Goal: Information Seeking & Learning: Understand process/instructions

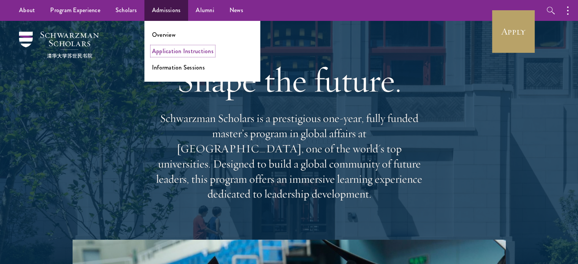
click at [173, 51] on link "Application Instructions" at bounding box center [183, 51] width 62 height 9
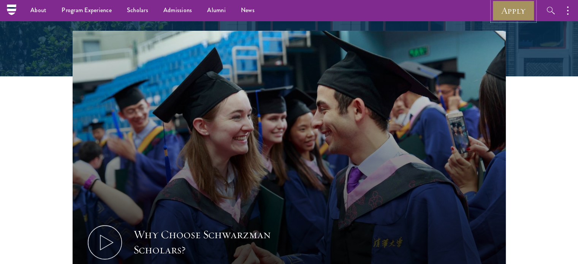
click at [519, 11] on link "Apply" at bounding box center [513, 10] width 43 height 21
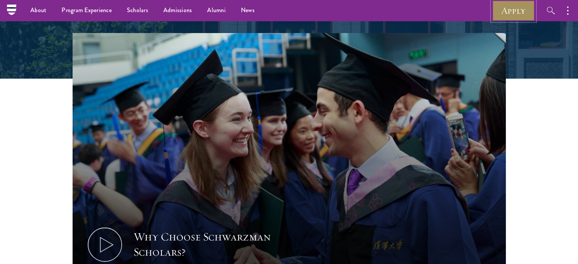
scroll to position [207, 0]
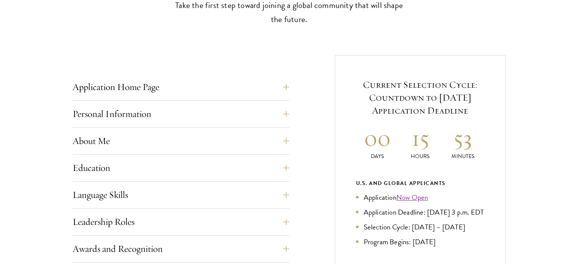
scroll to position [255, 0]
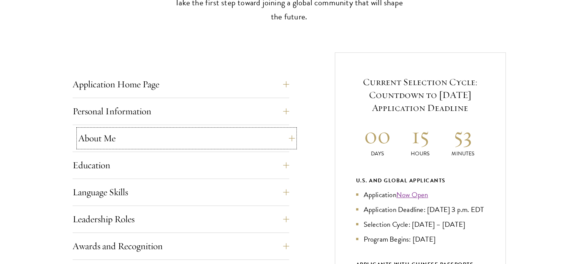
click at [179, 133] on button "About Me" at bounding box center [186, 138] width 217 height 18
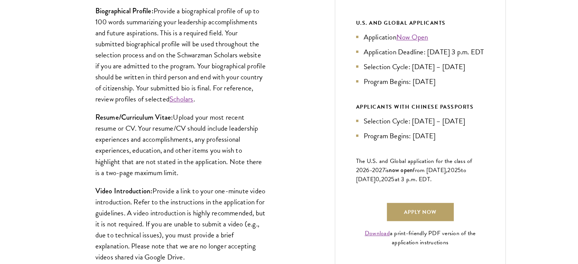
scroll to position [413, 0]
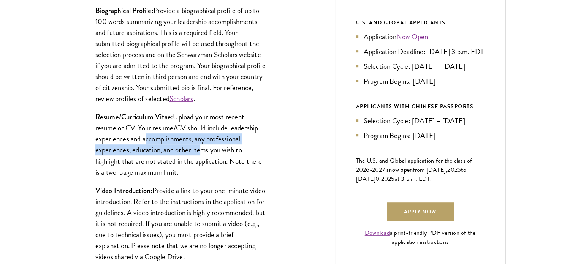
drag, startPoint x: 198, startPoint y: 150, endPoint x: 132, endPoint y: 136, distance: 68.0
click at [132, 136] on p "Resume/Curriculum Vitae: Upload your most recent resume or CV. Your resume/CV s…" at bounding box center [180, 144] width 171 height 66
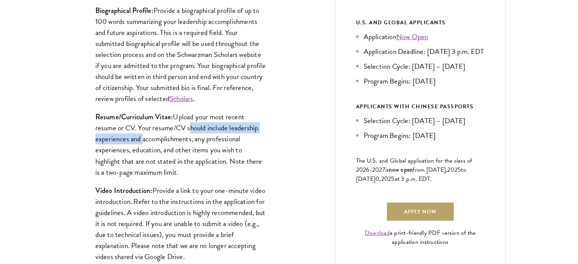
drag, startPoint x: 132, startPoint y: 136, endPoint x: 194, endPoint y: 127, distance: 63.0
click at [194, 127] on p "Resume/Curriculum Vitae: Upload your most recent resume or CV. Your resume/CV s…" at bounding box center [180, 144] width 171 height 66
drag, startPoint x: 194, startPoint y: 127, endPoint x: 147, endPoint y: 142, distance: 49.4
click at [147, 142] on p "Resume/Curriculum Vitae: Upload your most recent resume or CV. Your resume/CV s…" at bounding box center [180, 144] width 171 height 66
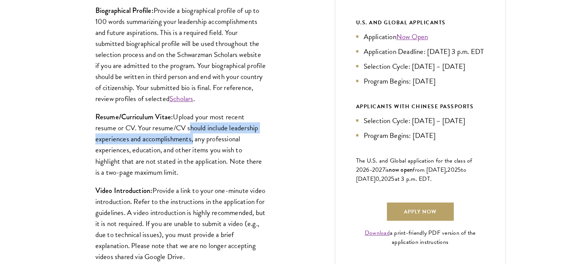
click at [147, 142] on p "Resume/Curriculum Vitae: Upload your most recent resume or CV. Your resume/CV s…" at bounding box center [180, 144] width 171 height 66
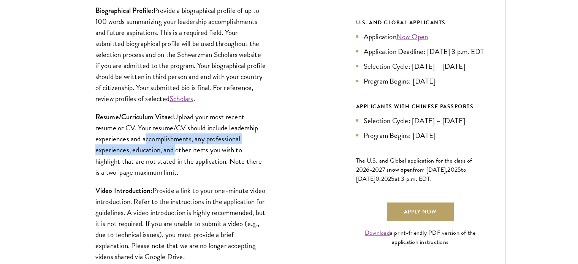
drag, startPoint x: 147, startPoint y: 142, endPoint x: 145, endPoint y: 148, distance: 6.3
click at [145, 148] on p "Resume/Curriculum Vitae: Upload your most recent resume or CV. Your resume/CV s…" at bounding box center [180, 144] width 171 height 66
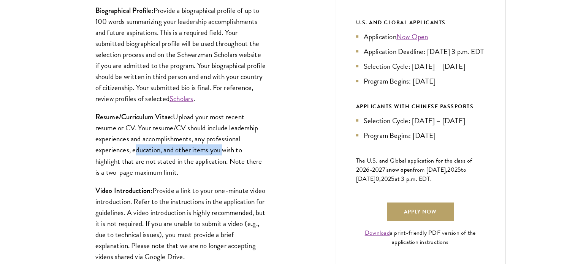
drag, startPoint x: 145, startPoint y: 148, endPoint x: 218, endPoint y: 153, distance: 73.1
click at [218, 153] on p "Resume/Curriculum Vitae: Upload your most recent resume or CV. Your resume/CV s…" at bounding box center [180, 144] width 171 height 66
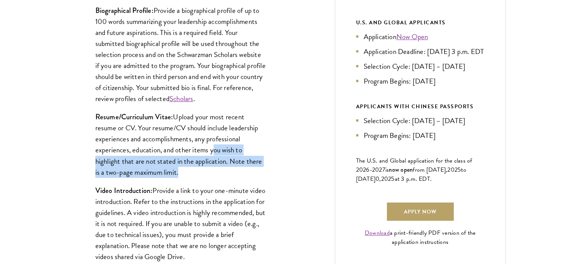
drag, startPoint x: 218, startPoint y: 153, endPoint x: 176, endPoint y: 169, distance: 44.5
click at [176, 169] on p "Resume/Curriculum Vitae: Upload your most recent resume or CV. Your resume/CV s…" at bounding box center [180, 144] width 171 height 66
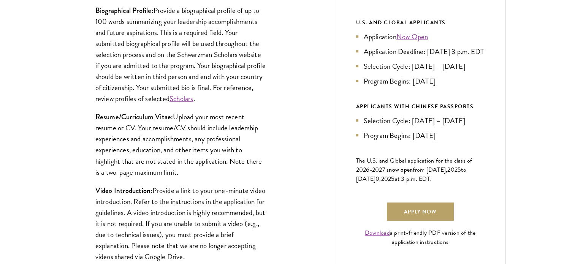
drag, startPoint x: 176, startPoint y: 169, endPoint x: 171, endPoint y: 165, distance: 6.8
click at [171, 165] on p "Resume/Curriculum Vitae: Upload your most recent resume or CV. Your resume/CV s…" at bounding box center [180, 144] width 171 height 66
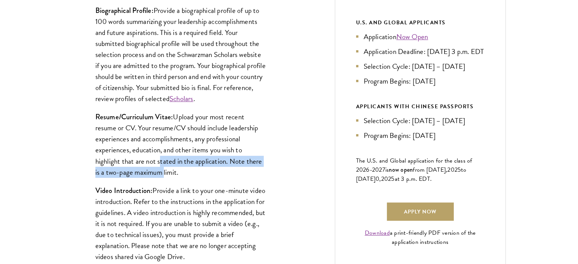
drag, startPoint x: 171, startPoint y: 165, endPoint x: 158, endPoint y: 170, distance: 14.1
click at [158, 170] on p "Resume/Curriculum Vitae: Upload your most recent resume or CV. Your resume/CV s…" at bounding box center [180, 144] width 171 height 66
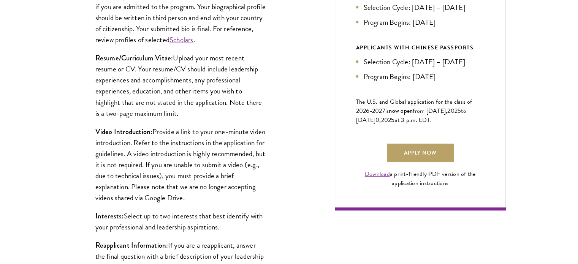
scroll to position [472, 0]
drag, startPoint x: 187, startPoint y: 129, endPoint x: 214, endPoint y: 132, distance: 26.8
click at [214, 132] on p "Video Introduction: Provide a link to your one-minute video introduction. Refer…" at bounding box center [180, 164] width 171 height 77
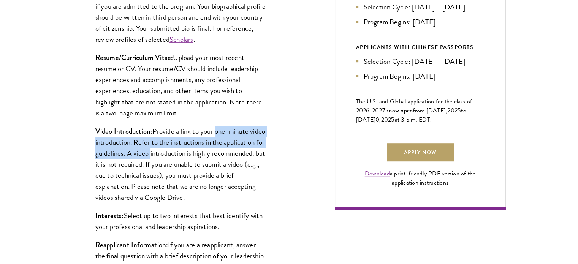
drag, startPoint x: 214, startPoint y: 132, endPoint x: 167, endPoint y: 152, distance: 50.5
click at [167, 152] on p "Video Introduction: Provide a link to your one-minute video introduction. Refer…" at bounding box center [180, 164] width 171 height 77
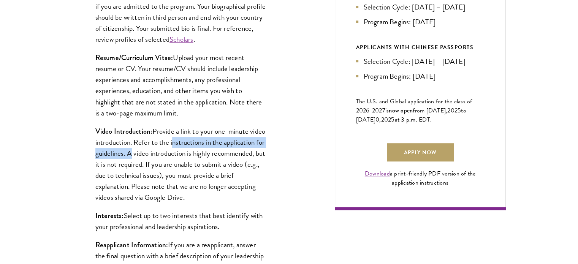
drag, startPoint x: 167, startPoint y: 152, endPoint x: 209, endPoint y: 146, distance: 42.3
click at [209, 146] on p "Video Introduction: Provide a link to your one-minute video introduction. Refer…" at bounding box center [180, 164] width 171 height 77
drag, startPoint x: 209, startPoint y: 146, endPoint x: 172, endPoint y: 154, distance: 37.4
click at [172, 154] on p "Video Introduction: Provide a link to your one-minute video introduction. Refer…" at bounding box center [180, 164] width 171 height 77
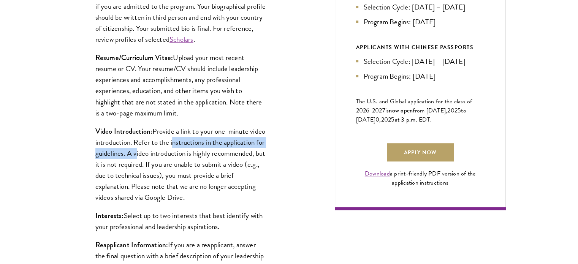
click at [172, 154] on p "Video Introduction: Provide a link to your one-minute video introduction. Refer…" at bounding box center [180, 164] width 171 height 77
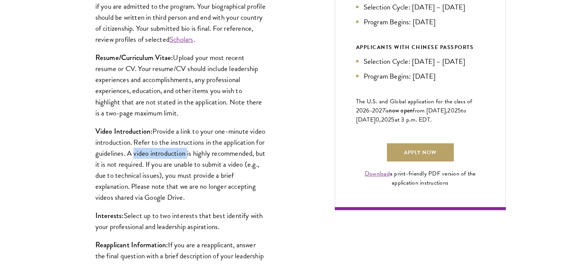
drag, startPoint x: 172, startPoint y: 154, endPoint x: 197, endPoint y: 155, distance: 24.7
click at [197, 155] on p "Video Introduction: Provide a link to your one-minute video introduction. Refer…" at bounding box center [180, 164] width 171 height 77
click at [248, 144] on p "Video Introduction: Provide a link to your one-minute video introduction. Refer…" at bounding box center [180, 164] width 171 height 77
drag, startPoint x: 248, startPoint y: 144, endPoint x: 204, endPoint y: 154, distance: 45.2
click at [204, 154] on p "Video Introduction: Provide a link to your one-minute video introduction. Refer…" at bounding box center [180, 164] width 171 height 77
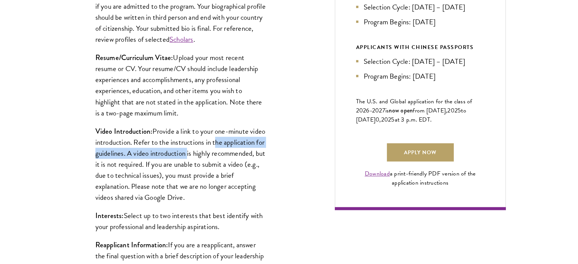
click at [204, 154] on p "Video Introduction: Provide a link to your one-minute video introduction. Refer…" at bounding box center [180, 164] width 171 height 77
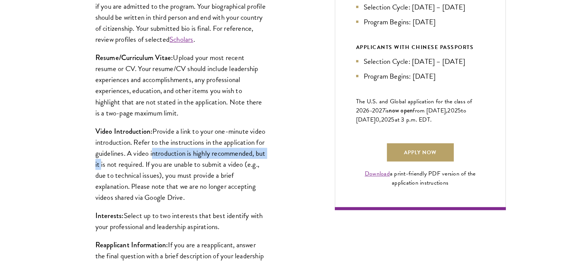
drag, startPoint x: 204, startPoint y: 154, endPoint x: 153, endPoint y: 161, distance: 51.8
click at [153, 161] on p "Video Introduction: Provide a link to your one-minute video introduction. Refer…" at bounding box center [180, 164] width 171 height 77
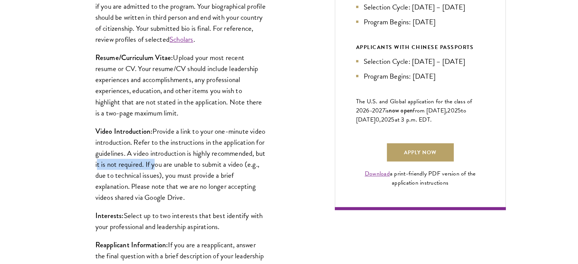
drag, startPoint x: 153, startPoint y: 161, endPoint x: 208, endPoint y: 166, distance: 55.3
click at [208, 166] on p "Video Introduction: Provide a link to your one-minute video introduction. Refer…" at bounding box center [180, 164] width 171 height 77
drag, startPoint x: 208, startPoint y: 166, endPoint x: 215, endPoint y: 174, distance: 10.5
click at [215, 174] on p "Video Introduction: Provide a link to your one-minute video introduction. Refer…" at bounding box center [180, 164] width 171 height 77
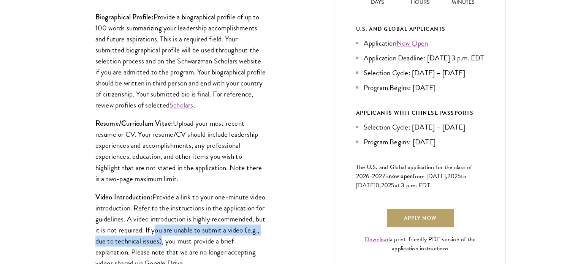
scroll to position [407, 0]
click at [368, 244] on link "Download" at bounding box center [377, 238] width 25 height 9
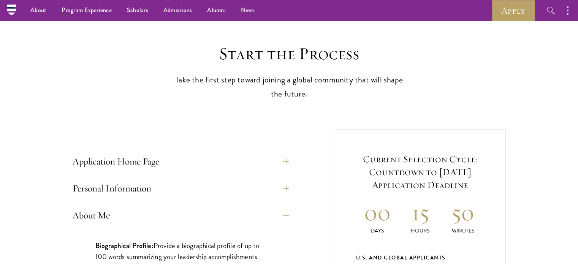
scroll to position [0, 0]
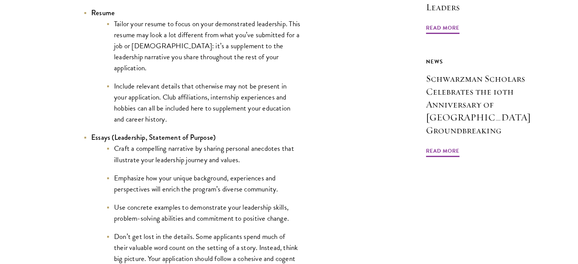
scroll to position [718, 0]
click at [198, 35] on li "Tailor your resume to focus on your demonstrated leadership. This resume may lo…" at bounding box center [203, 44] width 194 height 55
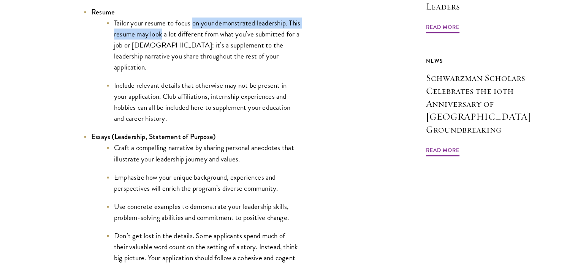
drag, startPoint x: 198, startPoint y: 35, endPoint x: 169, endPoint y: 51, distance: 32.3
click at [169, 51] on li "Tailor your resume to focus on your demonstrated leadership. This resume may lo…" at bounding box center [203, 44] width 194 height 55
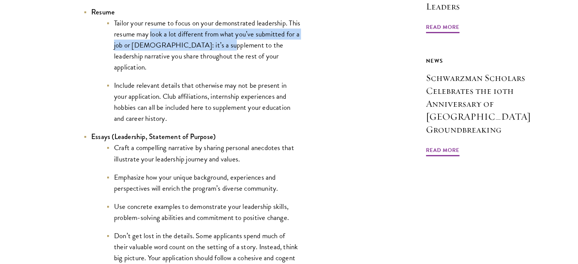
drag, startPoint x: 169, startPoint y: 51, endPoint x: 195, endPoint y: 62, distance: 28.4
click at [195, 62] on li "Tailor your resume to focus on your demonstrated leadership. This resume may lo…" at bounding box center [203, 44] width 194 height 55
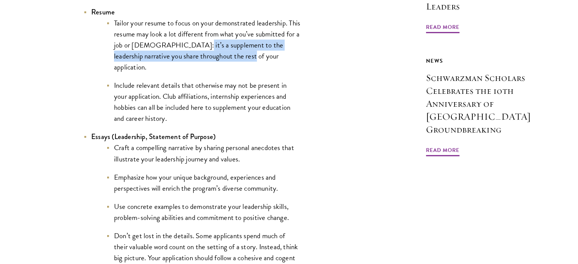
drag, startPoint x: 195, startPoint y: 62, endPoint x: 249, endPoint y: 67, distance: 54.1
click at [249, 67] on li "Tailor your resume to focus on your demonstrated leadership. This resume may lo…" at bounding box center [203, 44] width 194 height 55
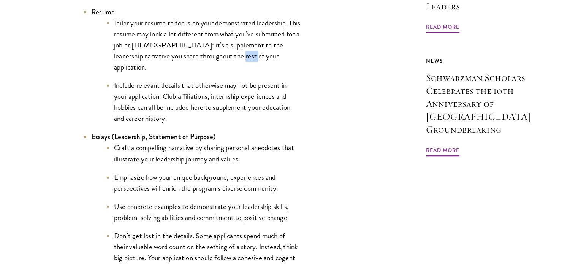
drag, startPoint x: 249, startPoint y: 67, endPoint x: 226, endPoint y: 58, distance: 25.3
click at [226, 58] on li "Tailor your resume to focus on your demonstrated leadership. This resume may lo…" at bounding box center [203, 44] width 194 height 55
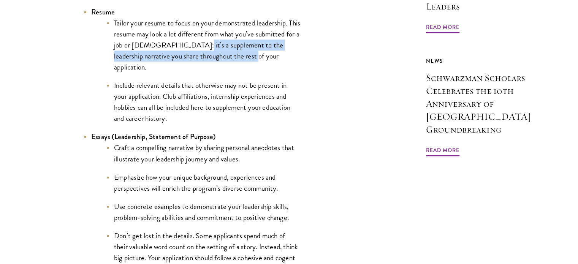
click at [226, 58] on li "Tailor your resume to focus on your demonstrated leadership. This resume may lo…" at bounding box center [203, 44] width 194 height 55
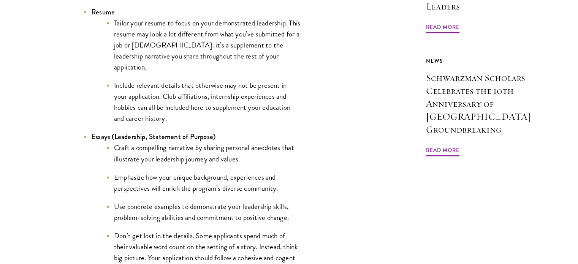
drag, startPoint x: 198, startPoint y: 74, endPoint x: 198, endPoint y: 86, distance: 12.2
click at [198, 86] on ul "Tailor your resume to focus on your demonstrated leadership. This resume may lo…" at bounding box center [195, 70] width 209 height 107
click at [198, 86] on li "Include relevant details that otherwise may not be present in your application.…" at bounding box center [203, 102] width 194 height 44
click at [201, 95] on li "Include relevant details that otherwise may not be present in your application.…" at bounding box center [203, 102] width 194 height 44
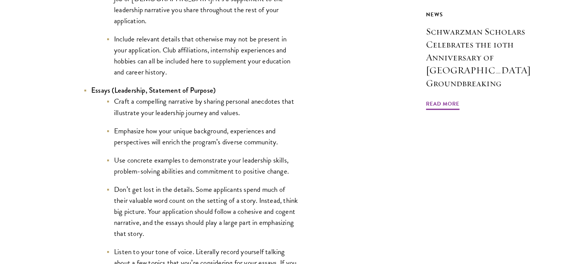
scroll to position [776, 0]
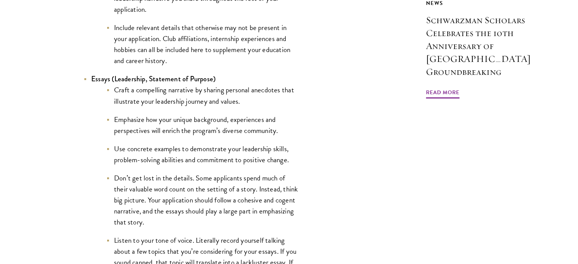
click at [197, 95] on li "Craft a compelling narrative by sharing personal anecdotes that illustrate your…" at bounding box center [203, 95] width 194 height 22
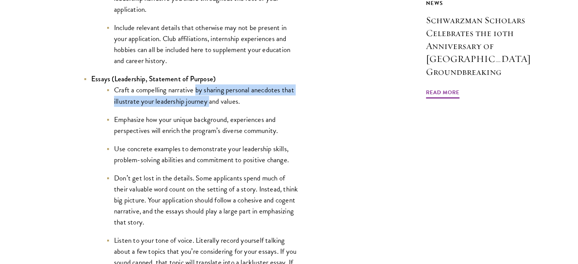
drag, startPoint x: 197, startPoint y: 95, endPoint x: 208, endPoint y: 100, distance: 12.3
click at [208, 100] on li "Craft a compelling narrative by sharing personal anecdotes that illustrate your…" at bounding box center [203, 95] width 194 height 22
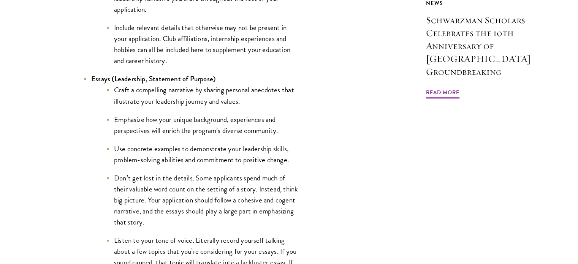
click at [158, 153] on li "Use concrete examples to demonstrate your leadership skills, problem-solving ab…" at bounding box center [203, 154] width 194 height 22
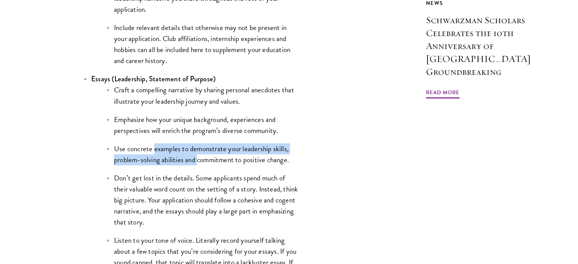
drag, startPoint x: 158, startPoint y: 153, endPoint x: 202, endPoint y: 155, distance: 43.8
click at [202, 155] on li "Use concrete examples to demonstrate your leadership skills, problem-solving ab…" at bounding box center [203, 154] width 194 height 22
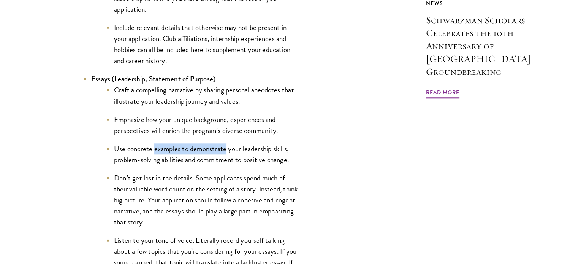
click at [202, 155] on li "Use concrete examples to demonstrate your leadership skills, problem-solving ab…" at bounding box center [203, 154] width 194 height 22
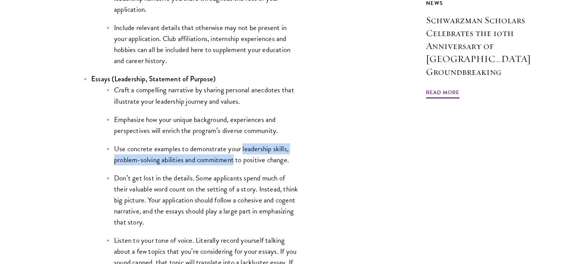
drag, startPoint x: 202, startPoint y: 155, endPoint x: 239, endPoint y: 152, distance: 37.4
click at [239, 152] on li "Use concrete examples to demonstrate your leadership skills, problem-solving ab…" at bounding box center [203, 154] width 194 height 22
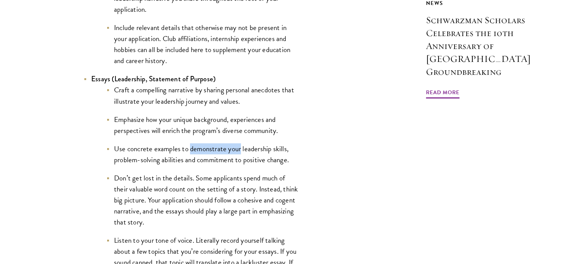
drag, startPoint x: 239, startPoint y: 152, endPoint x: 210, endPoint y: 152, distance: 28.9
click at [210, 152] on li "Use concrete examples to demonstrate your leadership skills, problem-solving ab…" at bounding box center [203, 154] width 194 height 22
drag, startPoint x: 210, startPoint y: 152, endPoint x: 164, endPoint y: 163, distance: 47.6
click at [164, 163] on li "Use concrete examples to demonstrate your leadership skills, problem-solving ab…" at bounding box center [203, 154] width 194 height 22
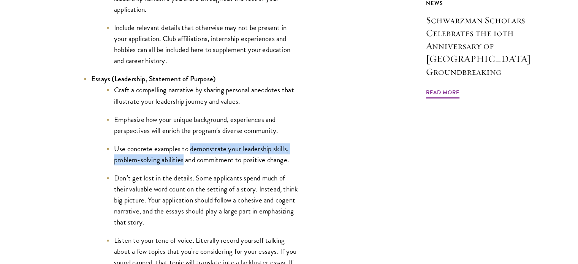
click at [164, 163] on li "Use concrete examples to demonstrate your leadership skills, problem-solving ab…" at bounding box center [203, 154] width 194 height 22
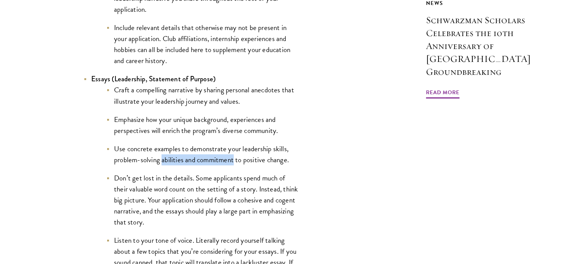
drag, startPoint x: 164, startPoint y: 163, endPoint x: 209, endPoint y: 161, distance: 44.5
click at [209, 161] on li "Use concrete examples to demonstrate your leadership skills, problem-solving ab…" at bounding box center [203, 154] width 194 height 22
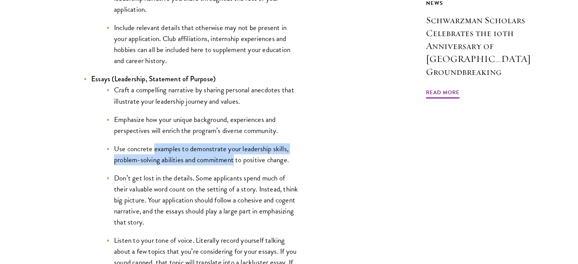
drag, startPoint x: 209, startPoint y: 161, endPoint x: 154, endPoint y: 141, distance: 58.1
click at [154, 141] on ul "Craft a compelling narrative by sharing personal anecdotes that illustrate your…" at bounding box center [195, 207] width 209 height 246
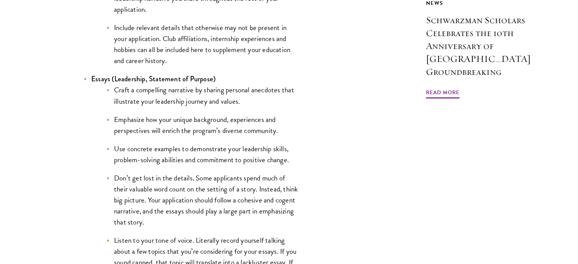
click at [198, 122] on li "Emphasize how your unique background, experiences and perspectives will enrich …" at bounding box center [203, 125] width 194 height 22
drag, startPoint x: 198, startPoint y: 122, endPoint x: 221, endPoint y: 118, distance: 23.1
click at [221, 118] on li "Emphasize how your unique background, experiences and perspectives will enrich …" at bounding box center [203, 125] width 194 height 22
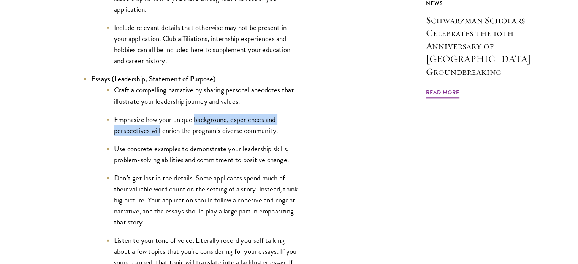
drag, startPoint x: 221, startPoint y: 118, endPoint x: 155, endPoint y: 130, distance: 66.5
click at [155, 130] on li "Emphasize how your unique background, experiences and perspectives will enrich …" at bounding box center [203, 125] width 194 height 22
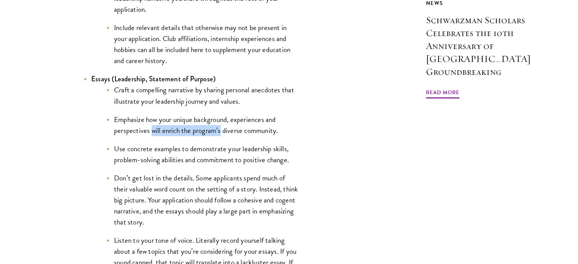
drag, startPoint x: 155, startPoint y: 130, endPoint x: 204, endPoint y: 133, distance: 49.1
click at [204, 133] on li "Emphasize how your unique background, experiences and perspectives will enrich …" at bounding box center [203, 125] width 194 height 22
click at [185, 146] on li "Use concrete examples to demonstrate your leadership skills, problem-solving ab…" at bounding box center [203, 154] width 194 height 22
drag, startPoint x: 185, startPoint y: 146, endPoint x: 218, endPoint y: 152, distance: 33.1
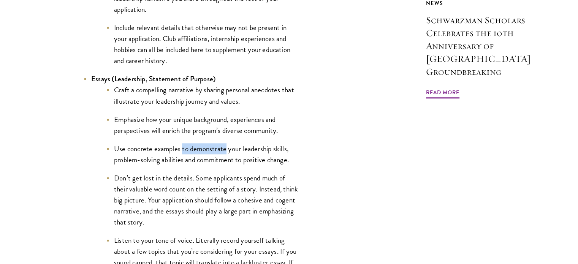
click at [218, 152] on li "Use concrete examples to demonstrate your leadership skills, problem-solving ab…" at bounding box center [203, 154] width 194 height 22
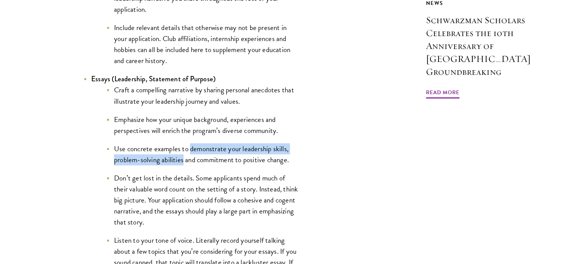
drag, startPoint x: 218, startPoint y: 152, endPoint x: 169, endPoint y: 162, distance: 50.4
click at [169, 162] on li "Use concrete examples to demonstrate your leadership skills, problem-solving ab…" at bounding box center [203, 154] width 194 height 22
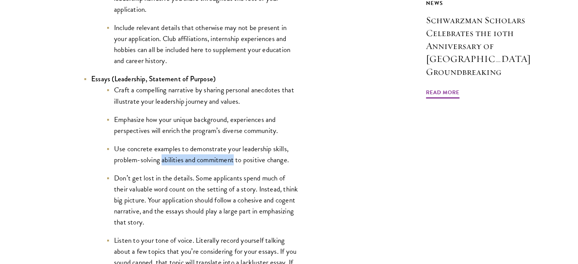
drag, startPoint x: 169, startPoint y: 162, endPoint x: 224, endPoint y: 165, distance: 55.6
click at [224, 165] on li "Use concrete examples to demonstrate your leadership skills, problem-solving ab…" at bounding box center [203, 154] width 194 height 22
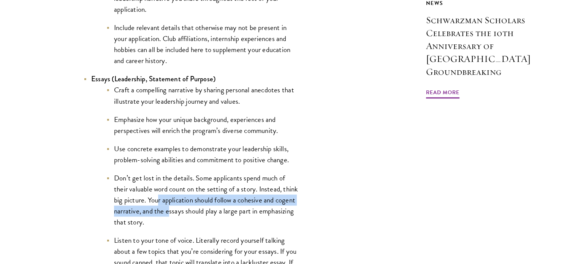
drag, startPoint x: 157, startPoint y: 198, endPoint x: 169, endPoint y: 209, distance: 16.7
click at [169, 209] on li "Don’t get lost in the details. Some applicants spend much of their valuable wor…" at bounding box center [203, 199] width 194 height 55
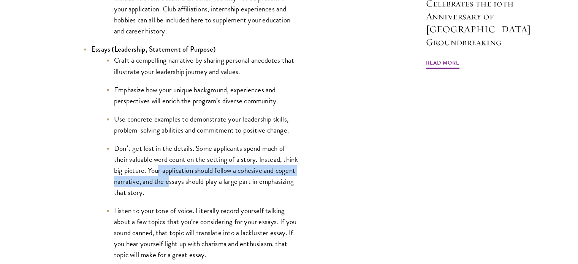
scroll to position [805, 0]
click at [164, 174] on li "Don’t get lost in the details. Some applicants spend much of their valuable wor…" at bounding box center [203, 170] width 194 height 55
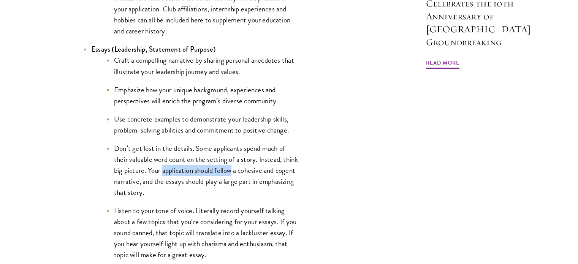
drag, startPoint x: 164, startPoint y: 174, endPoint x: 216, endPoint y: 174, distance: 51.7
click at [216, 174] on li "Don’t get lost in the details. Some applicants spend much of their valuable wor…" at bounding box center [203, 170] width 194 height 55
click at [178, 184] on li "Don’t get lost in the details. Some applicants spend much of their valuable wor…" at bounding box center [203, 170] width 194 height 55
drag, startPoint x: 178, startPoint y: 184, endPoint x: 214, endPoint y: 183, distance: 36.5
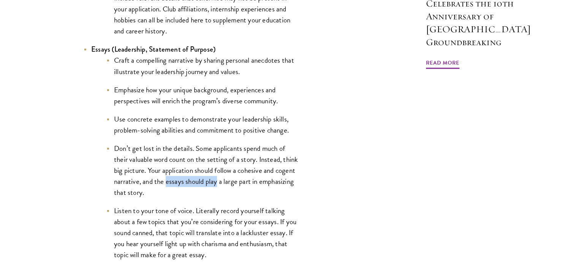
click at [214, 183] on li "Don’t get lost in the details. Some applicants spend much of their valuable wor…" at bounding box center [203, 170] width 194 height 55
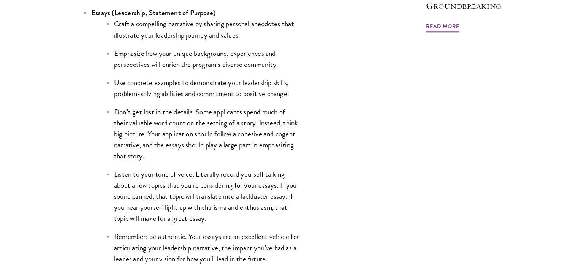
scroll to position [842, 0]
click at [188, 182] on li "Listen to your tone of voice. Literally record yourself talking about a few top…" at bounding box center [203, 196] width 194 height 55
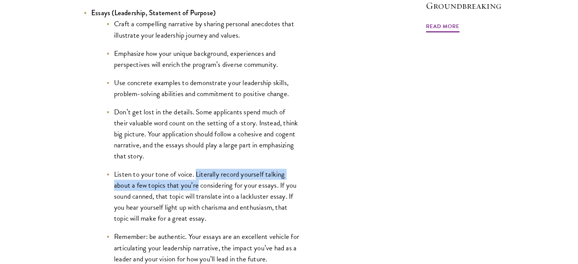
drag, startPoint x: 188, startPoint y: 182, endPoint x: 222, endPoint y: 177, distance: 33.7
click at [222, 177] on li "Listen to your tone of voice. Literally record yourself talking about a few top…" at bounding box center [203, 196] width 194 height 55
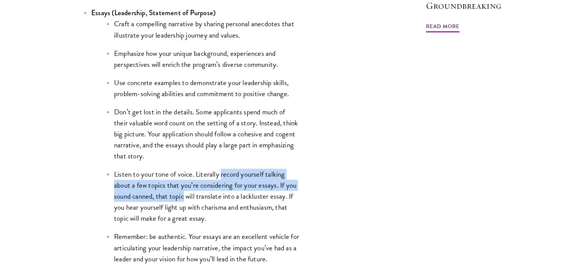
drag, startPoint x: 222, startPoint y: 177, endPoint x: 166, endPoint y: 200, distance: 60.7
click at [166, 200] on li "Listen to your tone of voice. Literally record yourself talking about a few top…" at bounding box center [203, 196] width 194 height 55
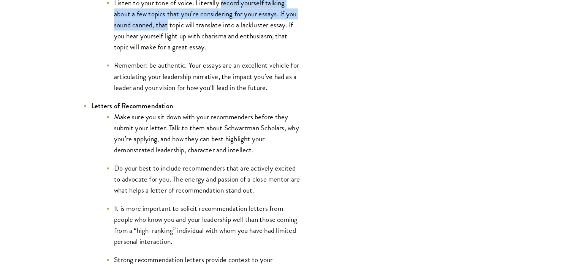
scroll to position [1024, 0]
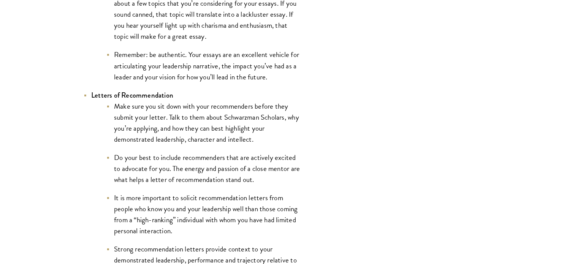
click at [201, 104] on li "Make sure you sit down with your recommenders before they submit your letter. T…" at bounding box center [203, 123] width 194 height 44
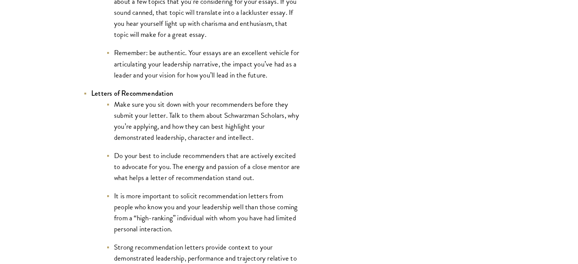
scroll to position [1027, 0]
click at [190, 197] on li "It is more important to solicit recommendation letters from people who know you…" at bounding box center [203, 212] width 194 height 44
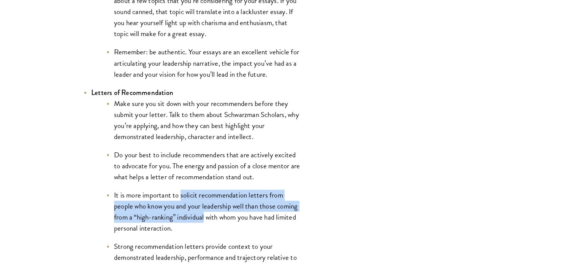
drag, startPoint x: 190, startPoint y: 197, endPoint x: 178, endPoint y: 218, distance: 25.0
click at [178, 218] on li "It is more important to solicit recommendation letters from people who know you…" at bounding box center [203, 212] width 194 height 44
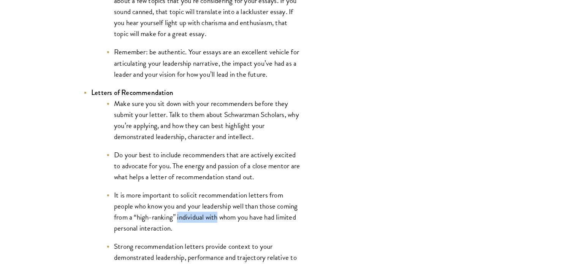
drag, startPoint x: 178, startPoint y: 218, endPoint x: 217, endPoint y: 221, distance: 39.6
click at [217, 221] on li "It is more important to solicit recommendation letters from people who know you…" at bounding box center [203, 212] width 194 height 44
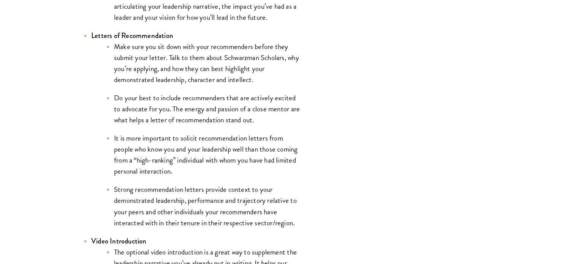
click at [175, 210] on li "Strong recommendation letters provide context to your demonstrated leadership, …" at bounding box center [203, 206] width 194 height 44
drag, startPoint x: 175, startPoint y: 210, endPoint x: 206, endPoint y: 214, distance: 31.1
click at [206, 214] on li "Strong recommendation letters provide context to your demonstrated leadership, …" at bounding box center [203, 206] width 194 height 44
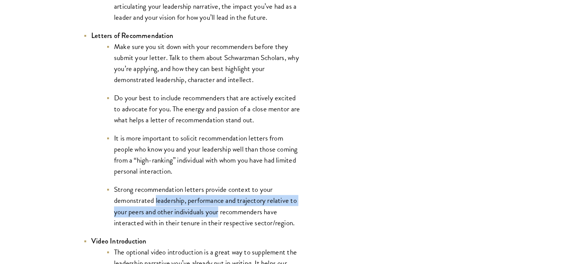
drag, startPoint x: 206, startPoint y: 214, endPoint x: 175, endPoint y: 205, distance: 32.4
click at [175, 205] on li "Strong recommendation letters provide context to your demonstrated leadership, …" at bounding box center [203, 206] width 194 height 44
drag, startPoint x: 175, startPoint y: 205, endPoint x: 197, endPoint y: 211, distance: 23.1
click at [197, 211] on li "Strong recommendation letters provide context to your demonstrated leadership, …" at bounding box center [203, 206] width 194 height 44
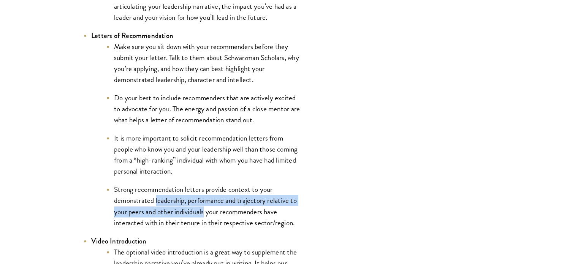
click at [197, 211] on li "Strong recommendation letters provide context to your demonstrated leadership, …" at bounding box center [203, 206] width 194 height 44
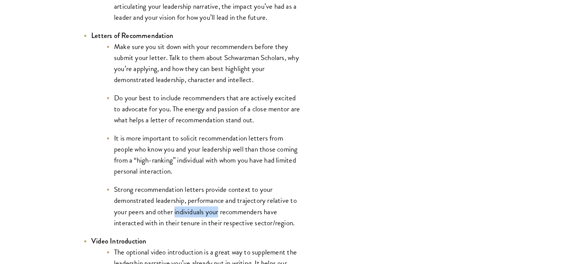
drag, startPoint x: 197, startPoint y: 211, endPoint x: 221, endPoint y: 211, distance: 23.6
click at [221, 211] on li "Strong recommendation letters provide context to your demonstrated leadership, …" at bounding box center [203, 206] width 194 height 44
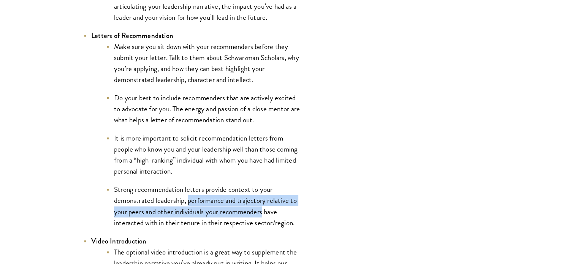
drag, startPoint x: 221, startPoint y: 211, endPoint x: 194, endPoint y: 201, distance: 28.2
click at [194, 201] on li "Strong recommendation letters provide context to your demonstrated leadership, …" at bounding box center [203, 206] width 194 height 44
drag
click at [169, 211] on li "Strong recommendation letters provide context to your demonstrated leadership, …" at bounding box center [203, 206] width 194 height 44
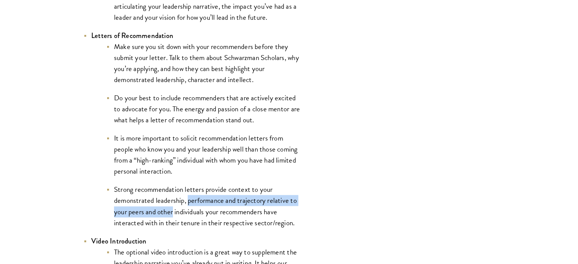
click at [169, 211] on li "Strong recommendation letters provide context to your demonstrated leadership, …" at bounding box center [203, 206] width 194 height 44
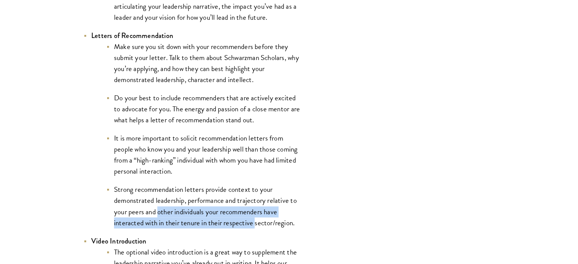
click at [259, 220] on li "Strong recommendation letters provide context to your demonstrated leadership, …" at bounding box center [203, 206] width 194 height 44
click at [204, 216] on li "Strong recommendation letters provide context to your demonstrated leadership, …" at bounding box center [203, 206] width 194 height 44
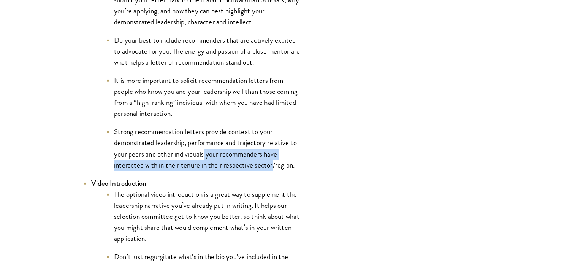
scroll to position [1144, 0]
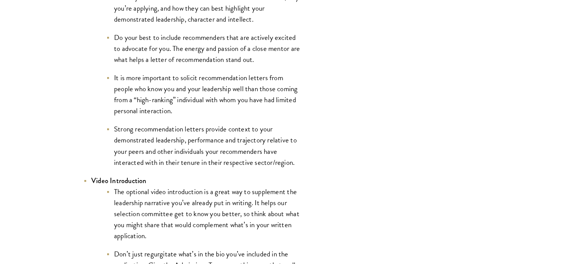
click at [159, 201] on li "The optional video introduction is a great way to supplement the leadership nar…" at bounding box center [203, 213] width 194 height 55
click at [210, 198] on li "The optional video introduction is a great way to supplement the leadership nar…" at bounding box center [203, 213] width 194 height 55
click at [159, 201] on li "The optional video introduction is a great way to supplement the leadership nar…" at bounding box center [203, 213] width 194 height 55
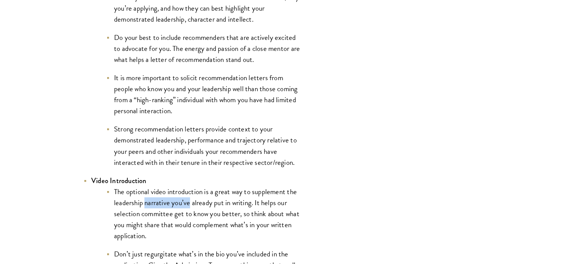
click at [168, 206] on li "The optional video introduction is a great way to supplement the leadership nar…" at bounding box center [203, 213] width 194 height 55
click at [204, 209] on li "The optional video introduction is a great way to supplement the leadership nar…" at bounding box center [203, 213] width 194 height 55
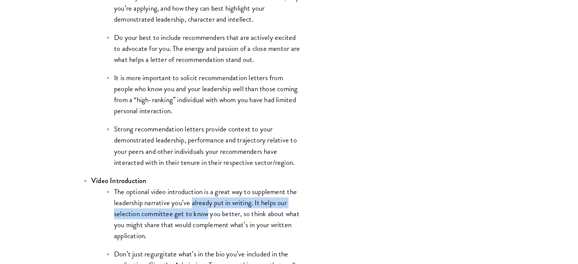
click at [201, 211] on li "The optional video introduction is a great way to supplement the leadership nar…" at bounding box center [203, 213] width 194 height 55
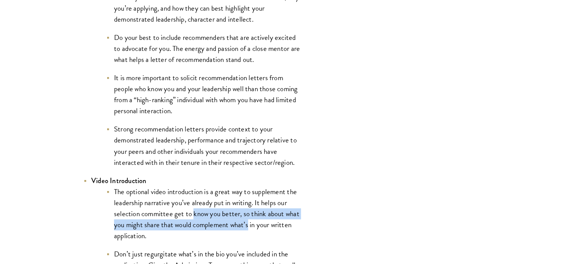
click at [256, 223] on li "The optional video introduction is a great way to supplement the leadership nar…" at bounding box center [203, 213] width 194 height 55
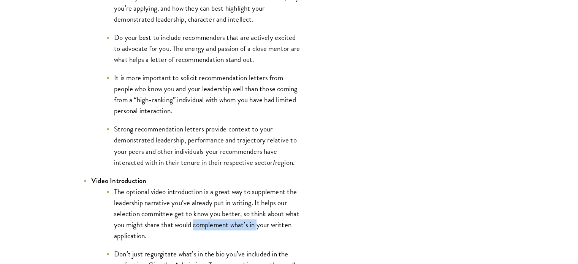
click at [192, 222] on li "The optional video introduction is a great way to supplement the leadership nar…" at bounding box center [203, 213] width 194 height 55
click at [220, 225] on li "The optional video introduction is a great way to supplement the leadership nar…" at bounding box center [203, 213] width 194 height 55
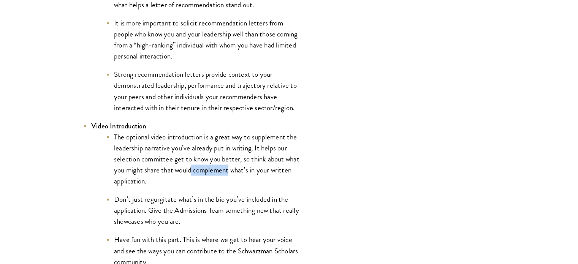
scroll to position [1200, 0]
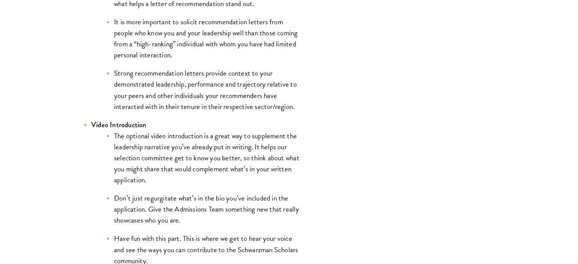
click at [187, 204] on li "Don’t just regurgitate what’s in the bio you’ve included in the application. Gi…" at bounding box center [203, 209] width 194 height 33
click at [226, 205] on li "Don’t just regurgitate what’s in the bio you’ve included in the application. Gi…" at bounding box center [203, 209] width 194 height 33
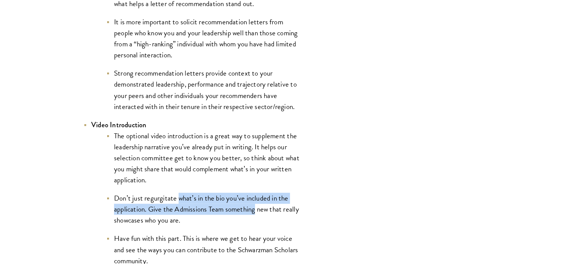
click at [226, 205] on li "Don’t just regurgitate what’s in the bio you’ve included in the application. Gi…" at bounding box center [203, 209] width 194 height 33
click at [178, 206] on li "Don’t just regurgitate what’s in the bio you’ve included in the application. Gi…" at bounding box center [203, 209] width 194 height 33
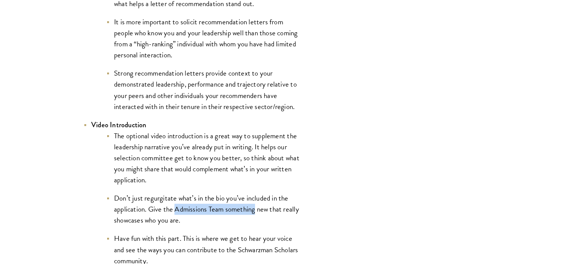
click at [178, 206] on li "Don’t just regurgitate what’s in the bio you’ve included in the application. Gi…" at bounding box center [203, 209] width 194 height 33
click at [252, 204] on li "Don’t just regurgitate what’s in the bio you’ve included in the application. Gi…" at bounding box center [203, 209] width 194 height 33
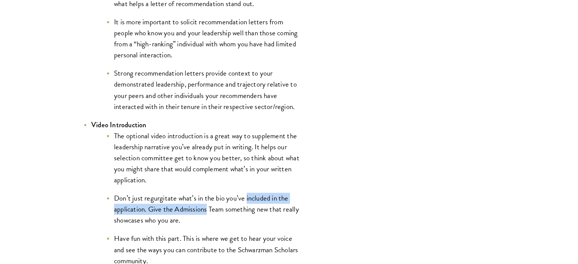
click at [252, 204] on li "Don’t just regurgitate what’s in the bio you’ve included in the application. Gi…" at bounding box center [203, 209] width 194 height 33
click at [208, 217] on li "Don’t just regurgitate what’s in the bio you’ve included in the application. Gi…" at bounding box center [203, 209] width 194 height 33
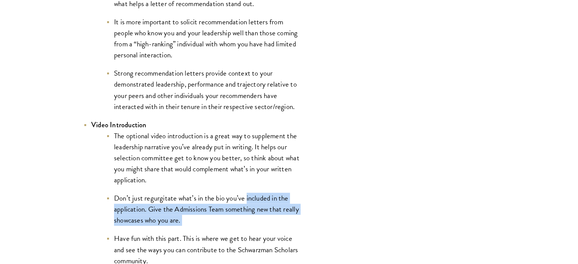
click at [208, 217] on li "Don’t just regurgitate what’s in the bio you’ve included in the application. Gi…" at bounding box center [203, 209] width 194 height 33
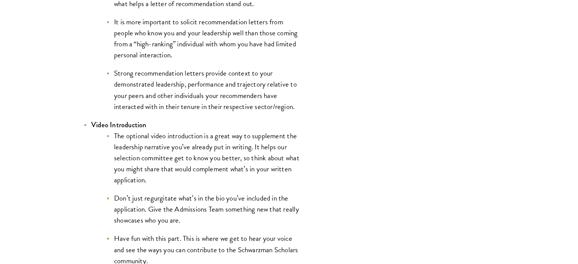
scroll to position [1228, 0]
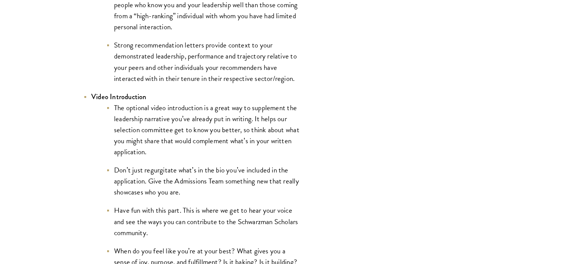
click at [197, 217] on li "Have fun with this part. This is where we get to hear your voice and see the wa…" at bounding box center [203, 221] width 194 height 33
click at [217, 220] on li "Have fun with this part. This is where we get to hear your voice and see the wa…" at bounding box center [203, 221] width 194 height 33
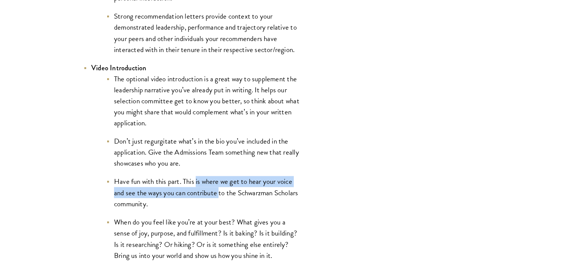
scroll to position [1266, 0]
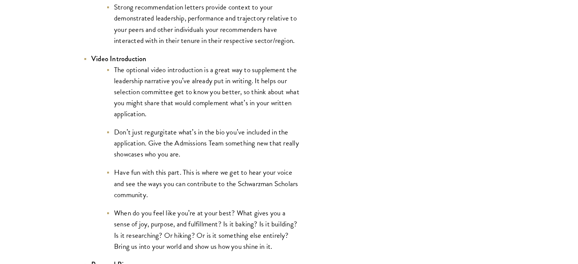
click at [201, 215] on li "When do you feel like you’re at your best? What gives you a sense of joy, purpo…" at bounding box center [203, 229] width 194 height 44
click at [218, 214] on li "When do you feel like you’re at your best? What gives you a sense of joy, purpo…" at bounding box center [203, 229] width 194 height 44
click at [180, 212] on li "When do you feel like you’re at your best? What gives you a sense of joy, purpo…" at bounding box center [203, 229] width 194 height 44
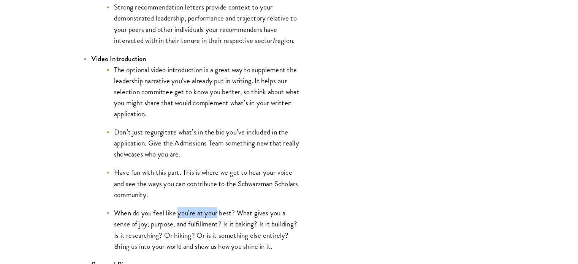
click at [223, 217] on li "When do you feel like you’re at your best? What gives you a sense of joy, purpo…" at bounding box center [203, 229] width 194 height 44
click at [203, 213] on li "When do you feel like you’re at your best? What gives you a sense of joy, purpo…" at bounding box center [203, 229] width 194 height 44
click at [161, 220] on li "When do you feel like you’re at your best? What gives you a sense of joy, purpo…" at bounding box center [203, 229] width 194 height 44
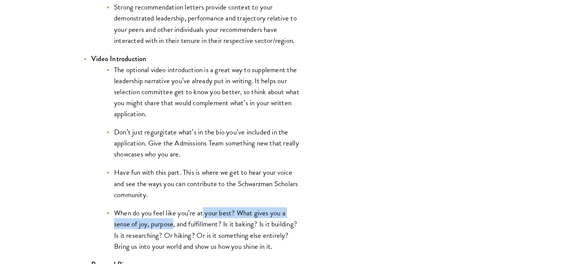
click at [161, 220] on li "When do you feel like you’re at your best? What gives you a sense of joy, purpo…" at bounding box center [203, 229] width 194 height 44
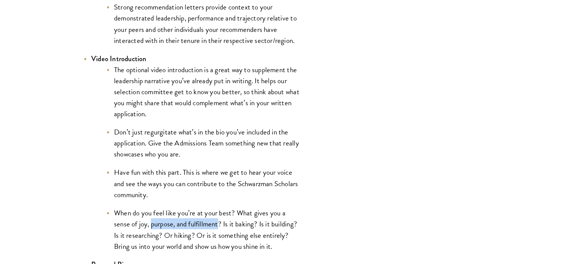
click at [209, 226] on li "When do you feel like you’re at your best? What gives you a sense of joy, purpo…" at bounding box center [203, 229] width 194 height 44
click at [242, 231] on li "When do you feel like you’re at your best? What gives you a sense of joy, purpo…" at bounding box center [203, 229] width 194 height 44
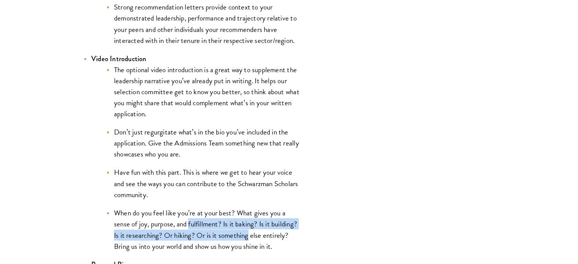
click at [242, 231] on li "When do you feel like you’re at your best? What gives you a sense of joy, purpo…" at bounding box center [203, 229] width 194 height 44
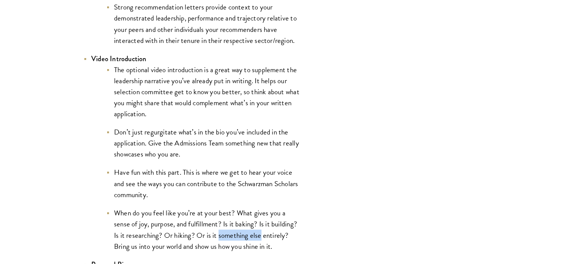
click at [254, 231] on li "When do you feel like you’re at your best? What gives you a sense of joy, purpo…" at bounding box center [203, 229] width 194 height 44
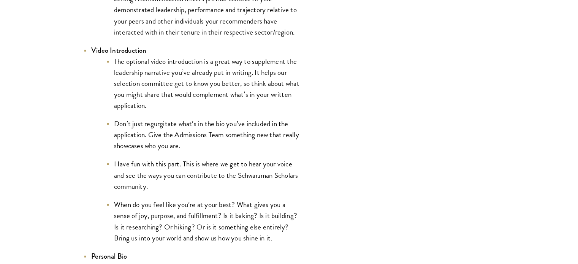
click at [198, 221] on li "When do you feel like you’re at your best? What gives you a sense of joy, purpo…" at bounding box center [203, 221] width 194 height 44
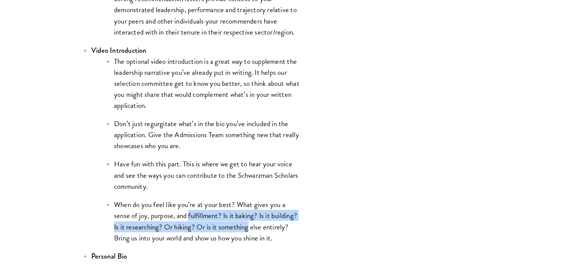
click at [239, 229] on li "When do you feel like you’re at your best? What gives you a sense of joy, purpo…" at bounding box center [203, 221] width 194 height 44
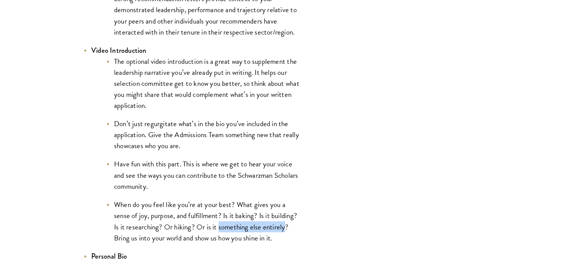
click at [267, 228] on li "When do you feel like you’re at your best? What gives you a sense of joy, purpo…" at bounding box center [203, 221] width 194 height 44
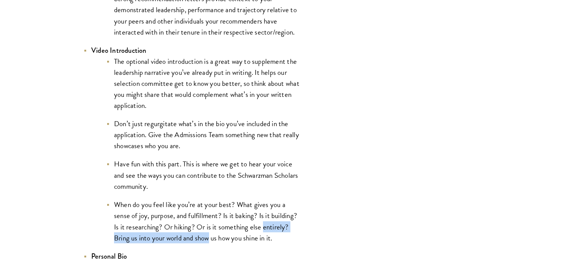
click at [190, 241] on li "When do you feel like you’re at your best? What gives you a sense of joy, purpo…" at bounding box center [203, 221] width 194 height 44
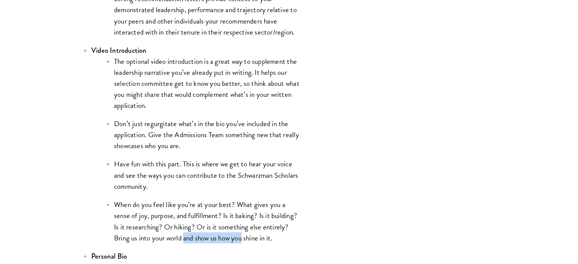
click at [239, 243] on li "When do you feel like you’re at your best? What gives you a sense of joy, purpo…" at bounding box center [203, 221] width 194 height 44
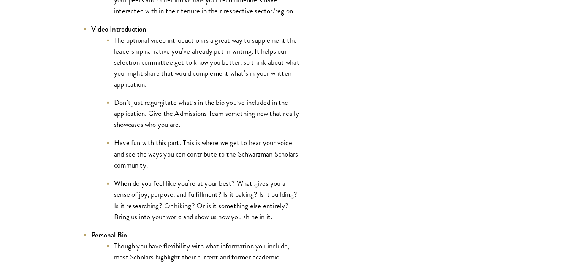
click at [195, 217] on li "When do you feel like you’re at your best? What gives you a sense of joy, purpo…" at bounding box center [203, 199] width 194 height 44
click at [244, 222] on li "When do you feel like you’re at your best? What gives you a sense of joy, purpo…" at bounding box center [203, 199] width 194 height 44
click at [184, 218] on li "When do you feel like you’re at your best? What gives you a sense of joy, purpo…" at bounding box center [203, 199] width 194 height 44
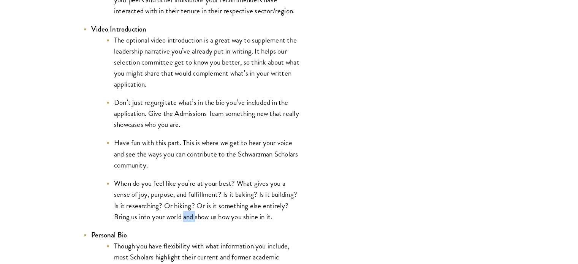
click at [211, 222] on li "When do you feel like you’re at your best? What gives you a sense of joy, purpo…" at bounding box center [203, 199] width 194 height 44
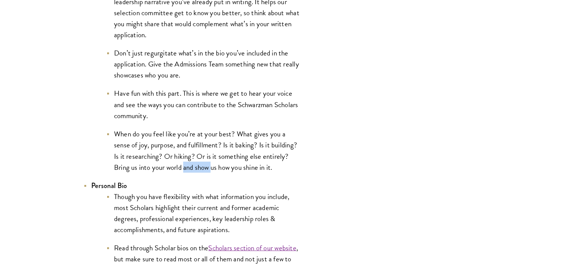
scroll to position [1345, 0]
click at [171, 203] on li "Though you have flexibility with what information you include, most Scholars hi…" at bounding box center [203, 213] width 194 height 44
click at [211, 212] on li "Though you have flexibility with what information you include, most Scholars hi…" at bounding box center [203, 213] width 194 height 44
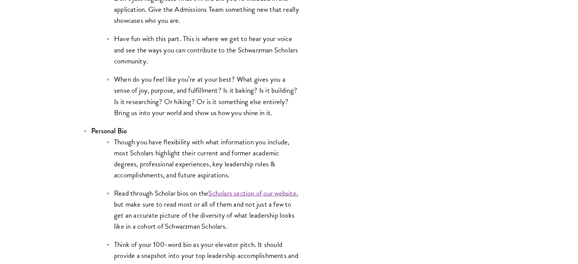
scroll to position [1400, 0]
click at [176, 205] on li "Read through Scholar bios on the Scholars section of our website , but make sur…" at bounding box center [203, 209] width 194 height 44
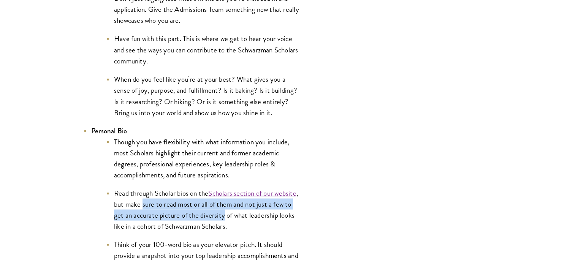
click at [224, 216] on li "Read through Scholar bios on the Scholars section of our website , but make sur…" at bounding box center [203, 209] width 194 height 44
click at [195, 206] on li "Read through Scholar bios on the Scholars section of our website , but make sur…" at bounding box center [203, 209] width 194 height 44
click at [248, 212] on li "Read through Scholar bios on the Scholars section of our website , but make sur…" at bounding box center [203, 209] width 194 height 44
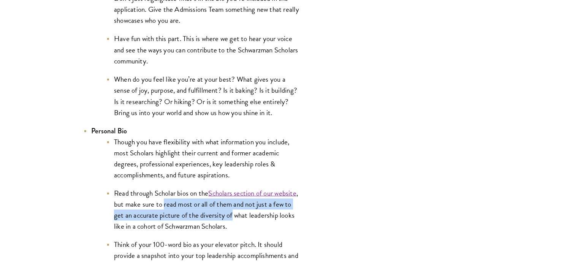
click at [248, 212] on li "Read through Scholar bios on the Scholars section of our website , but make sur…" at bounding box center [203, 209] width 194 height 44
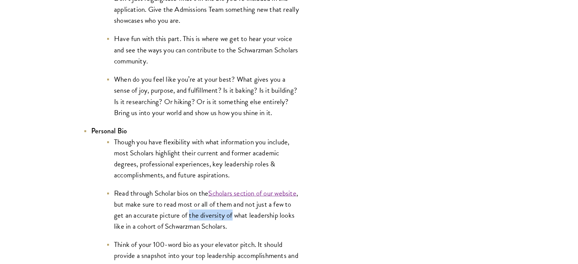
click at [203, 212] on li "Read through Scholar bios on the Scholars section of our website , but make sur…" at bounding box center [203, 209] width 194 height 44
click at [185, 211] on li "Read through Scholar bios on the Scholars section of our website , but make sur…" at bounding box center [203, 209] width 194 height 44
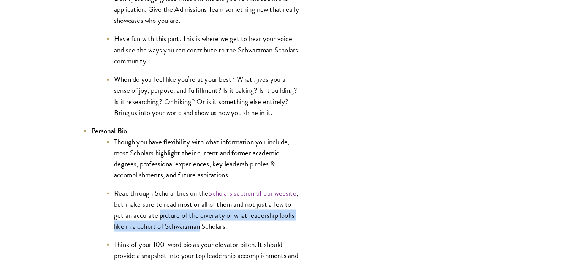
click at [186, 225] on li "Read through Scholar bios on the Scholars section of our website , but make sur…" at bounding box center [203, 209] width 194 height 44
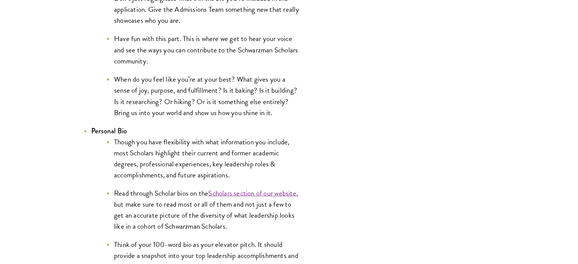
click at [183, 162] on li "Though you have flexibility with what information you include, most Scholars hi…" at bounding box center [203, 158] width 194 height 44
click at [155, 163] on li "Though you have flexibility with what information you include, most Scholars hi…" at bounding box center [203, 158] width 194 height 44
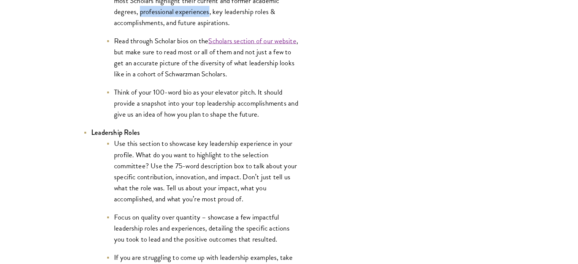
scroll to position [1552, 0]
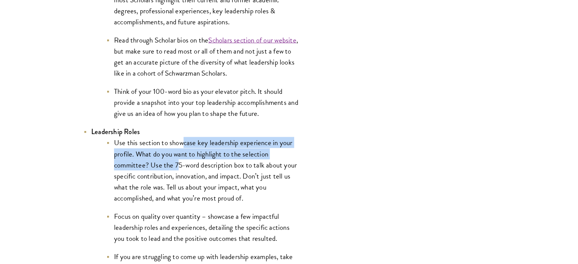
click at [176, 168] on li "Use this section to showcase key leadership experience in your profile. What do…" at bounding box center [203, 170] width 194 height 66
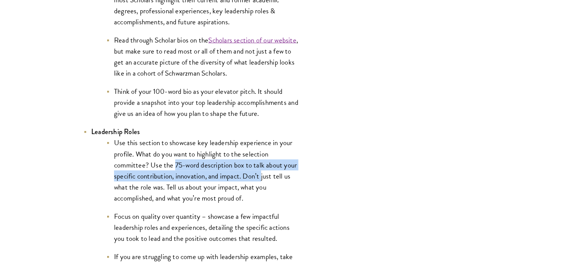
click at [246, 176] on li "Use this section to showcase key leadership experience in your profile. What do…" at bounding box center [203, 170] width 194 height 66
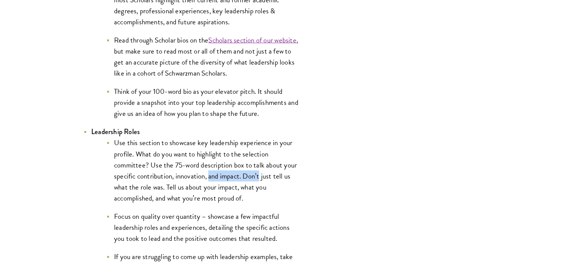
click at [206, 181] on li "Use this section to showcase key leadership experience in your profile. What do…" at bounding box center [203, 170] width 194 height 66
click at [223, 191] on li "Use this section to showcase key leadership experience in your profile. What do…" at bounding box center [203, 170] width 194 height 66
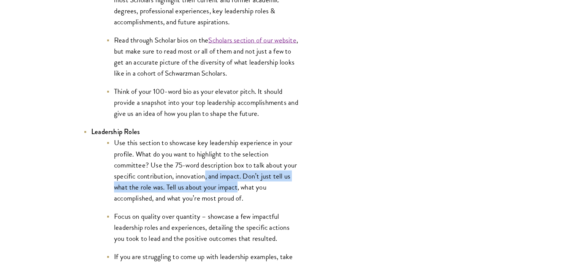
click at [223, 191] on li "Use this section to showcase key leadership experience in your profile. What do…" at bounding box center [203, 170] width 194 height 66
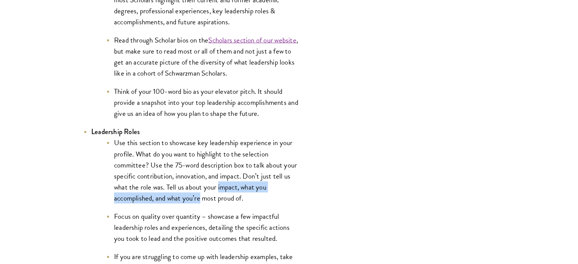
click at [182, 200] on li "Use this section to showcase key leadership experience in your profile. What do…" at bounding box center [203, 170] width 194 height 66
click at [219, 199] on li "Use this section to showcase key leadership experience in your profile. What do…" at bounding box center [203, 170] width 194 height 66
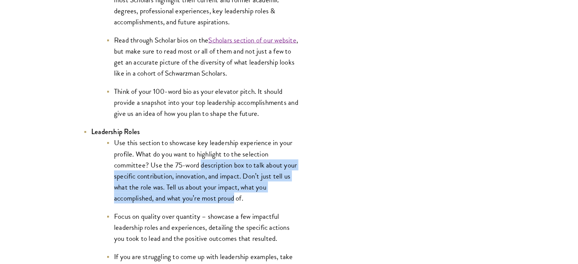
click at [216, 168] on li "Use this section to showcase key leadership experience in your profile. What do…" at bounding box center [203, 170] width 194 height 66
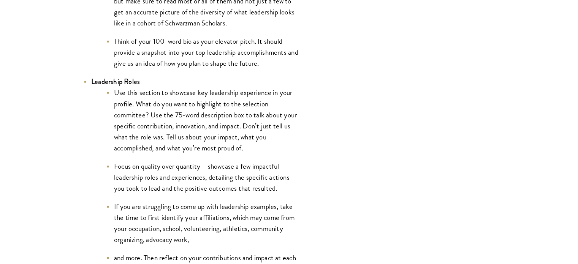
scroll to position [1603, 0]
click at [196, 170] on li "Focus on quality over quantity – showcase a few impactful leadership roles and …" at bounding box center [203, 176] width 194 height 33
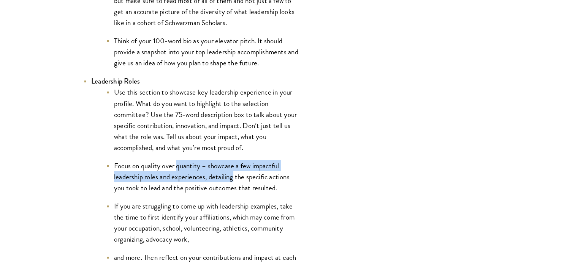
click at [221, 176] on li "Focus on quality over quantity – showcase a few impactful leadership roles and …" at bounding box center [203, 176] width 194 height 33
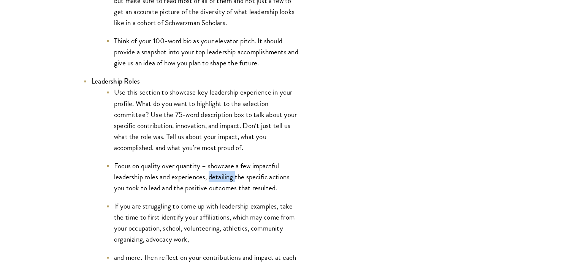
click at [247, 175] on li "Focus on quality over quantity – showcase a few impactful leadership roles and …" at bounding box center [203, 176] width 194 height 33
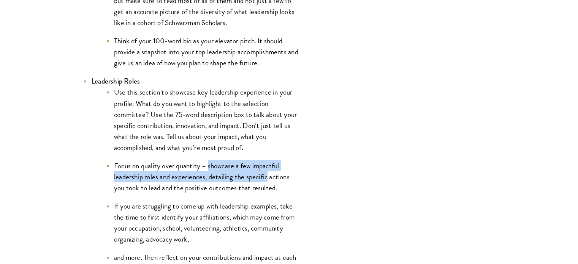
click at [205, 164] on li "Focus on quality over quantity – showcase a few impactful leadership roles and …" at bounding box center [203, 176] width 194 height 33
click at [237, 178] on li "Focus on quality over quantity – showcase a few impactful leadership roles and …" at bounding box center [203, 176] width 194 height 33
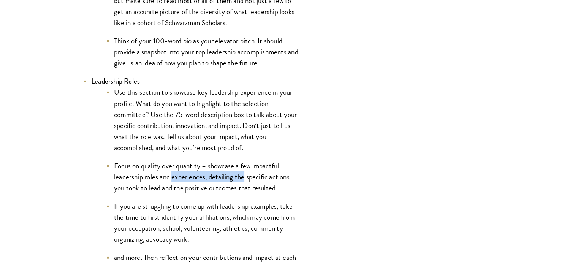
click at [176, 182] on li "Focus on quality over quantity – showcase a few impactful leadership roles and …" at bounding box center [203, 176] width 194 height 33
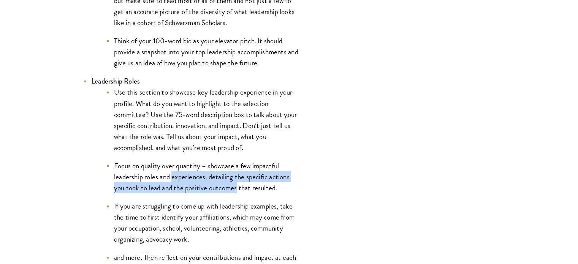
click at [211, 192] on li "Focus on quality over quantity – showcase a few impactful leadership roles and …" at bounding box center [203, 176] width 194 height 33
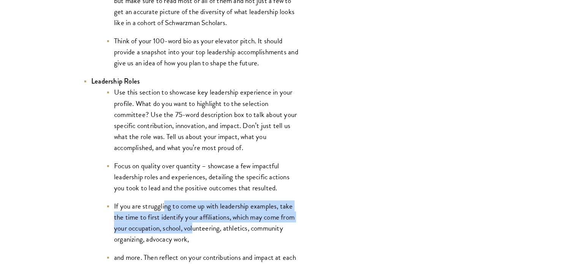
click at [193, 228] on li "If you are struggling to come up with leadership examples, take the time to fir…" at bounding box center [203, 223] width 194 height 44
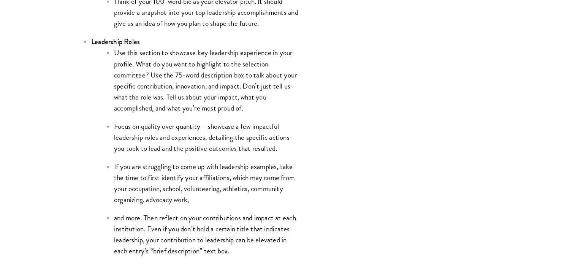
click at [193, 228] on li "and more. Then reflect on your contributions and impact at each institution. Ev…" at bounding box center [203, 234] width 194 height 44
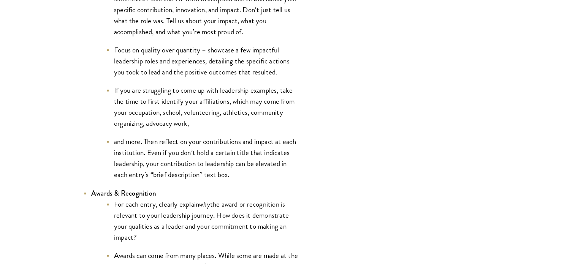
click at [161, 180] on li "and more. Then reflect on your contributions and impact at each institution. Ev…" at bounding box center [203, 158] width 194 height 44
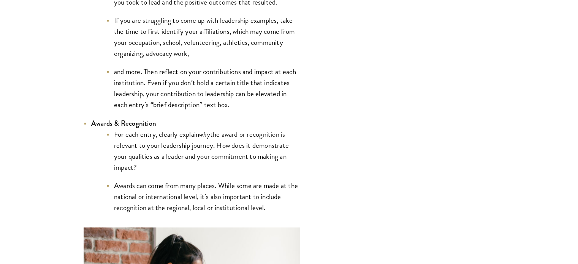
scroll to position [1796, 0]
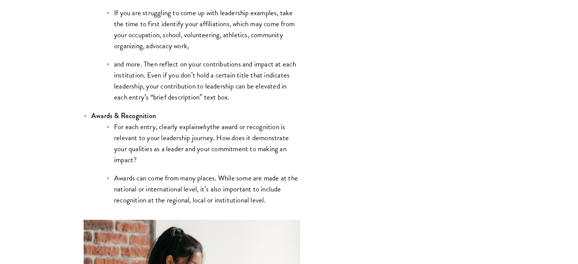
click at [249, 132] on li "For each entry, clearly explain why the award or recognition is relevant to you…" at bounding box center [203, 143] width 194 height 44
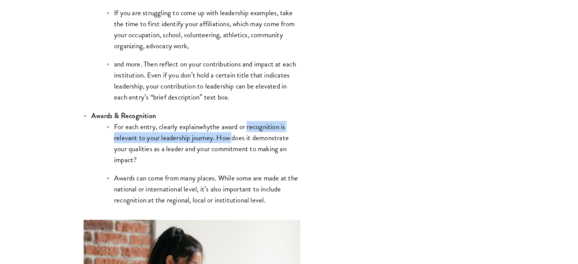
click at [216, 138] on li "For each entry, clearly explain why the award or recognition is relevant to you…" at bounding box center [203, 143] width 194 height 44
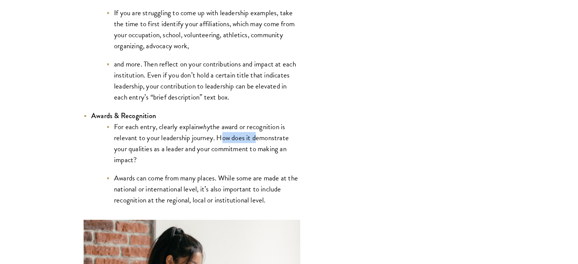
click at [256, 138] on li "For each entry, clearly explain why the award or recognition is relevant to you…" at bounding box center [203, 143] width 194 height 44
click at [202, 143] on li "For each entry, clearly explain why the award or recognition is relevant to you…" at bounding box center [203, 143] width 194 height 44
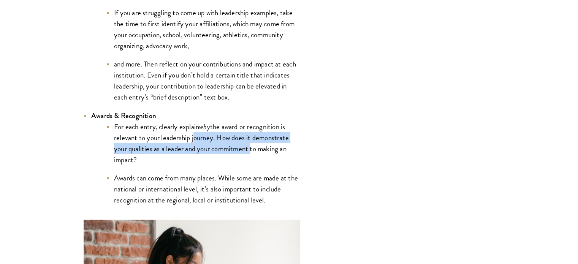
click at [231, 148] on li "For each entry, clearly explain why the award or recognition is relevant to you…" at bounding box center [203, 143] width 194 height 44
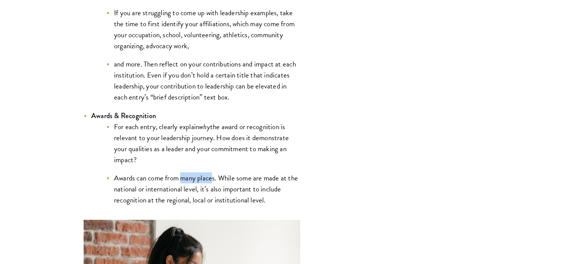
click at [219, 181] on ul "For each entry, clearly explain why the award or recognition is relevant to you…" at bounding box center [195, 163] width 209 height 84
click at [219, 181] on li "Awards can come from many places. While some are made at the national or intern…" at bounding box center [203, 188] width 194 height 33
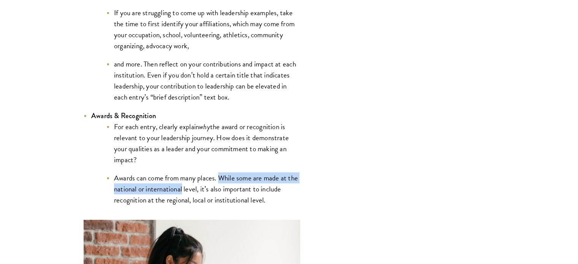
click at [173, 189] on li "Awards can come from many places. While some are made at the national or intern…" at bounding box center [203, 188] width 194 height 33
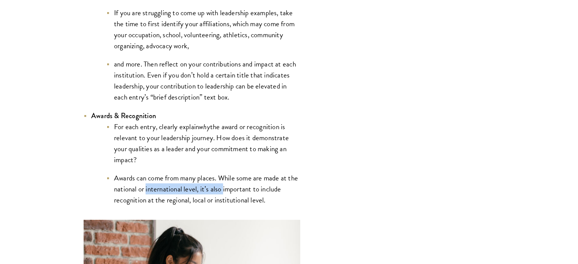
click at [226, 196] on li "Awards can come from many places. While some are made at the national or intern…" at bounding box center [203, 188] width 194 height 33
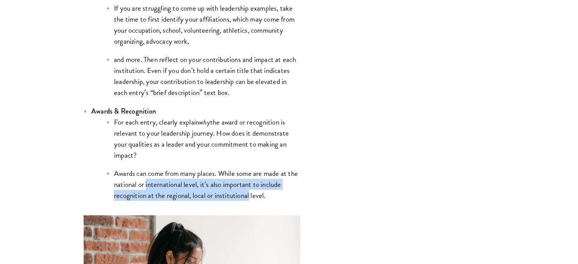
scroll to position [1802, 0]
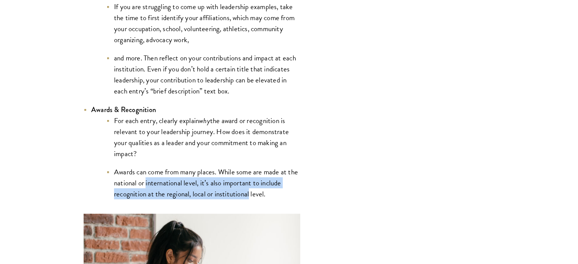
click at [252, 188] on li "Awards can come from many places. While some are made at the national or intern…" at bounding box center [203, 182] width 194 height 33
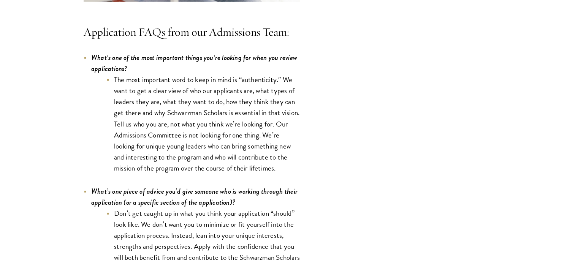
scroll to position [2195, 0]
